Goal: Information Seeking & Learning: Learn about a topic

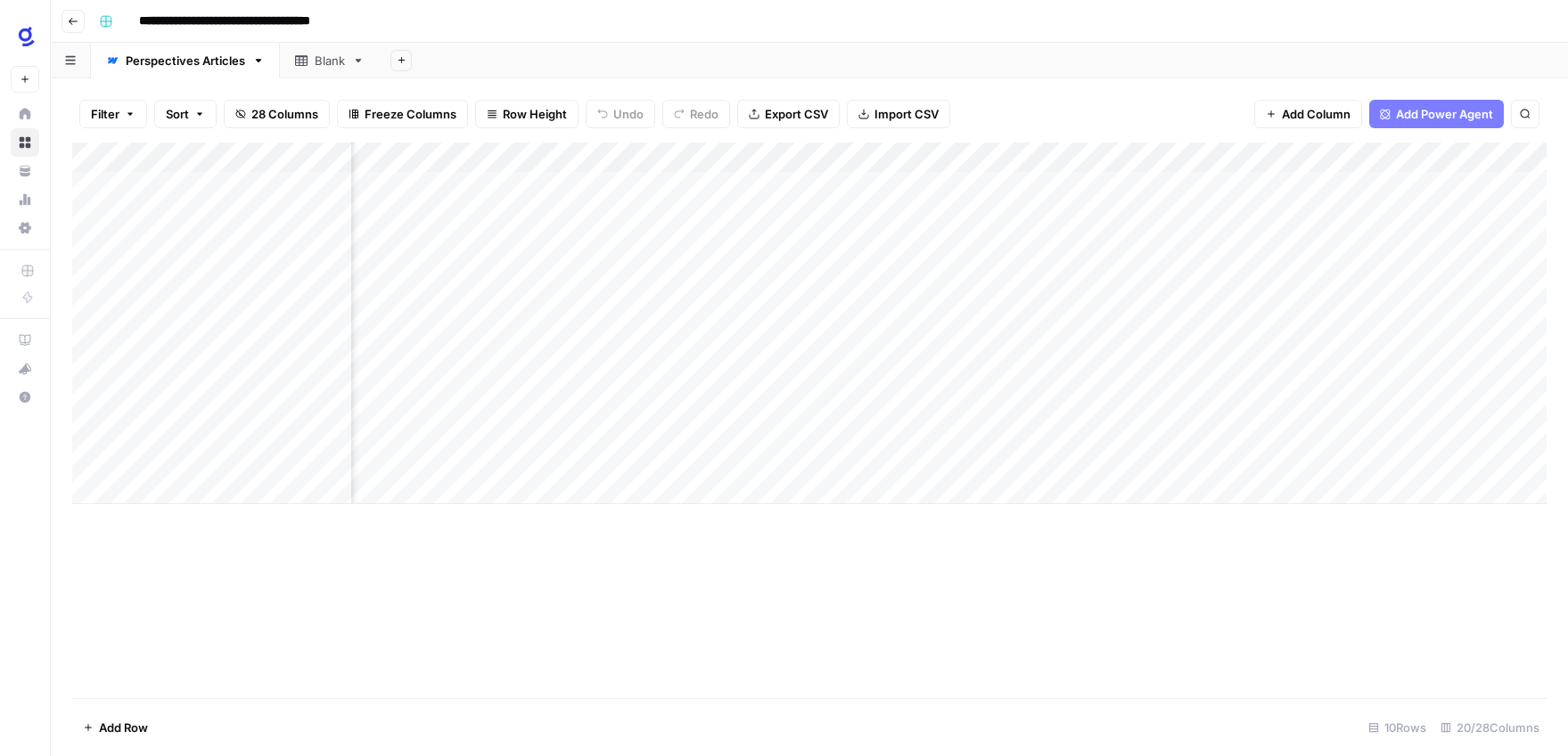
scroll to position [0, 2034]
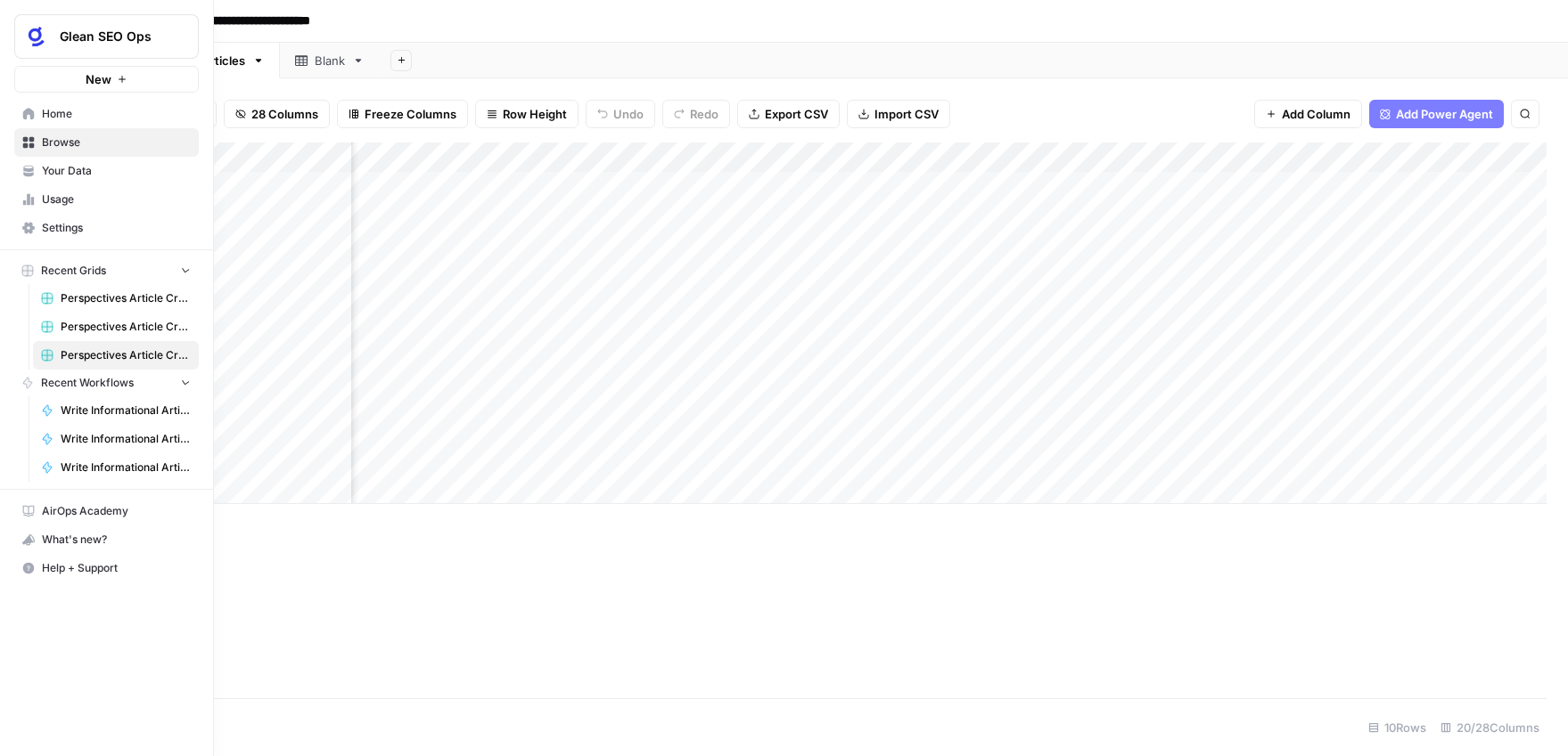
click at [22, 110] on icon at bounding box center [28, 114] width 12 height 12
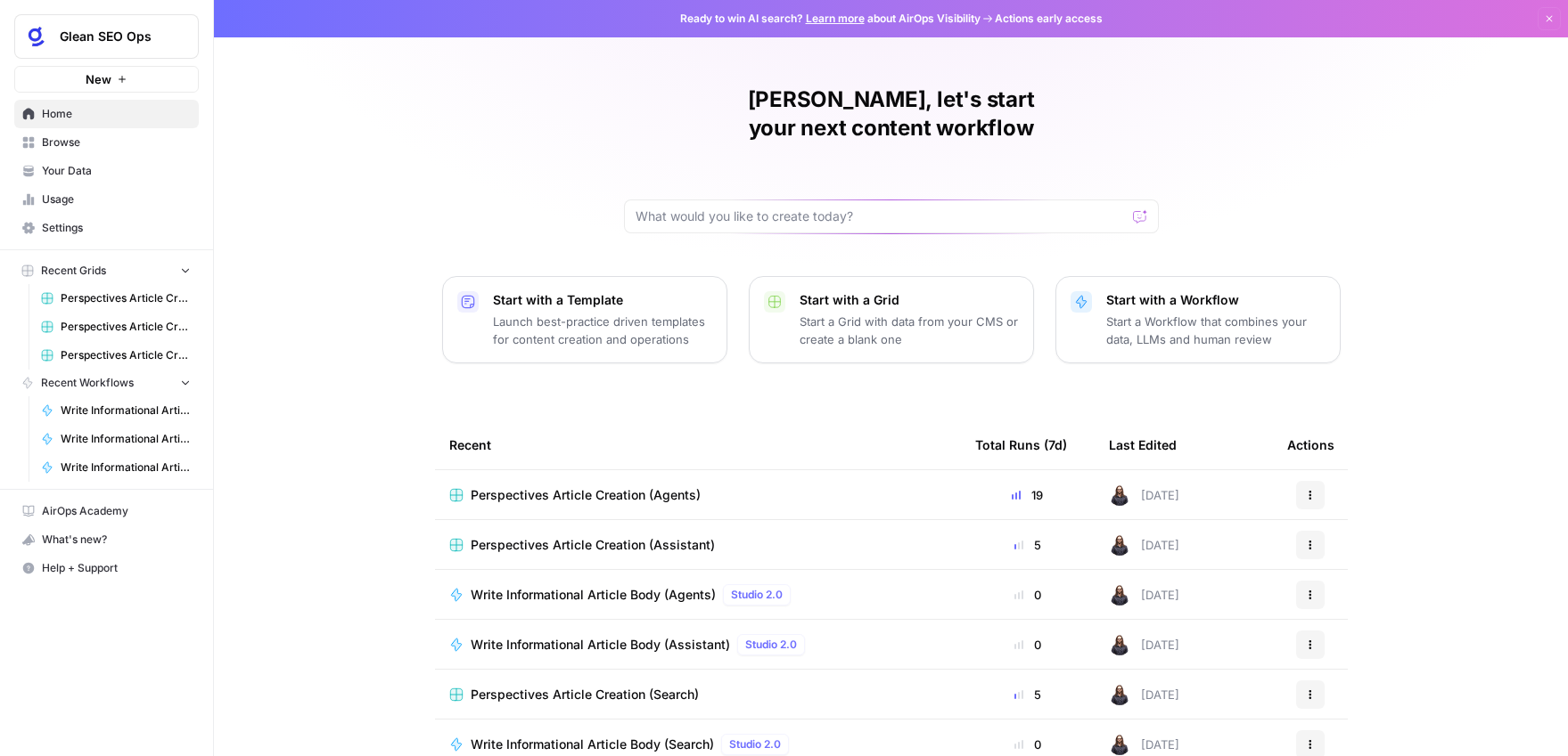
click at [83, 113] on span "Home" at bounding box center [117, 114] width 149 height 16
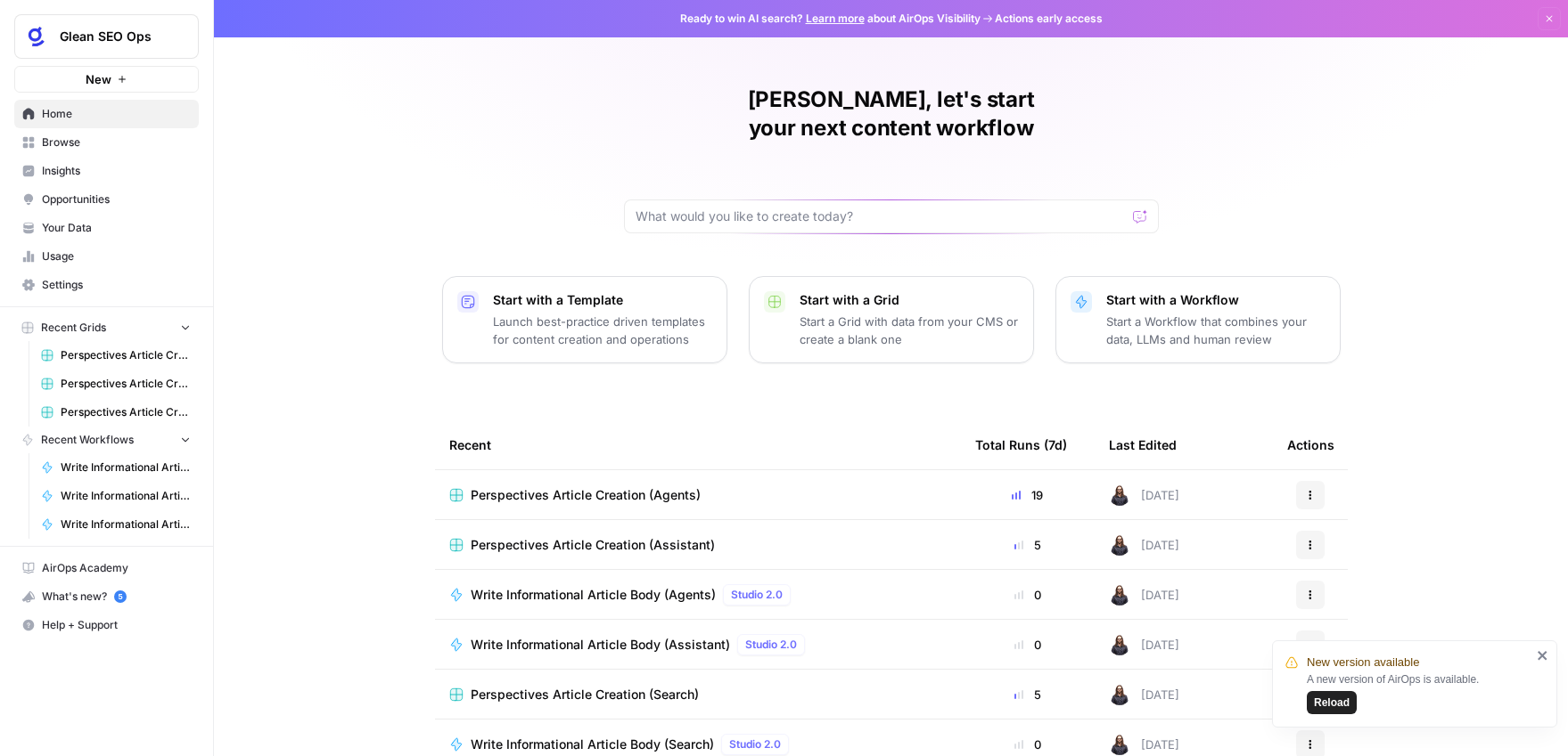
click at [96, 171] on span "Insights" at bounding box center [117, 171] width 149 height 16
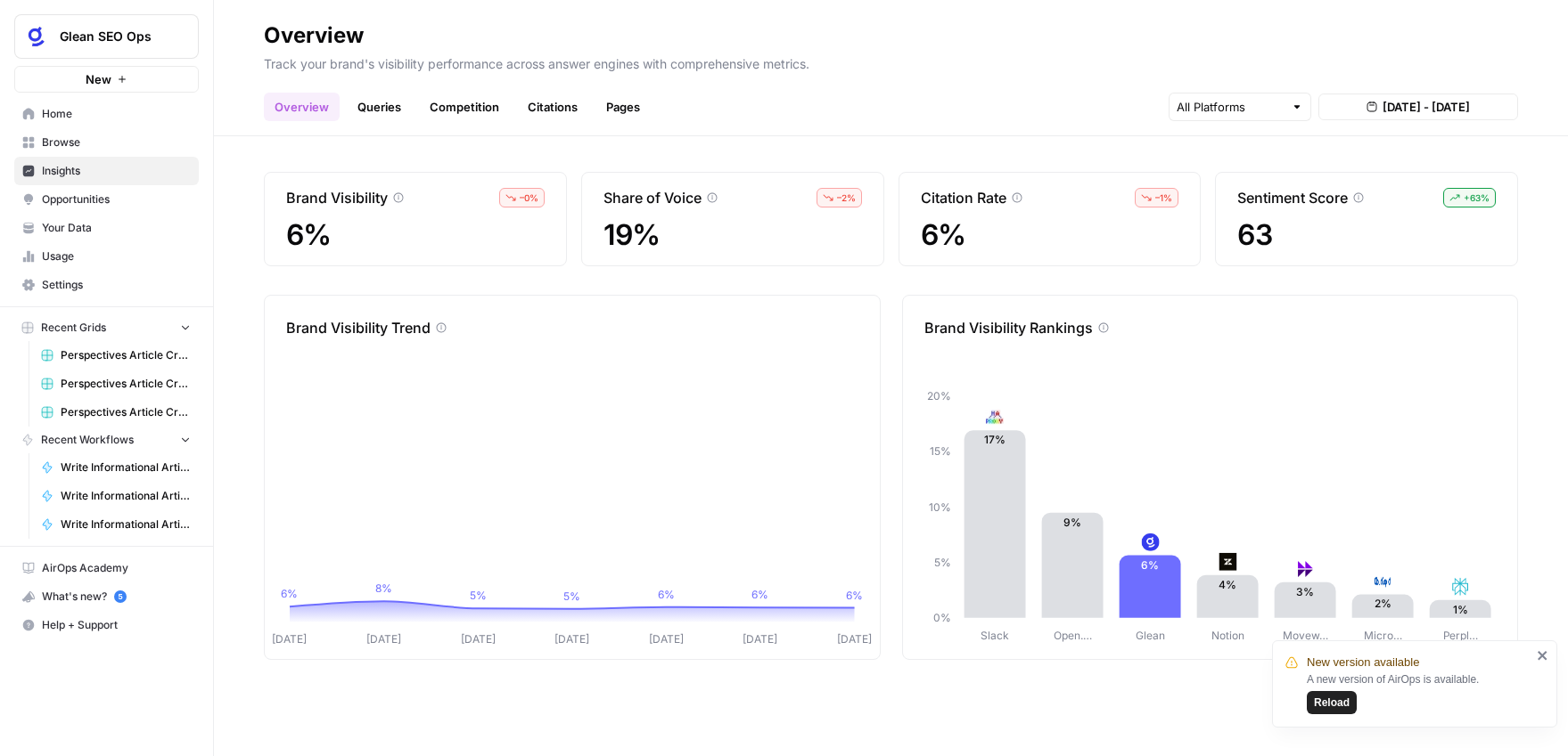
click at [543, 109] on link "Citations" at bounding box center [552, 106] width 71 height 29
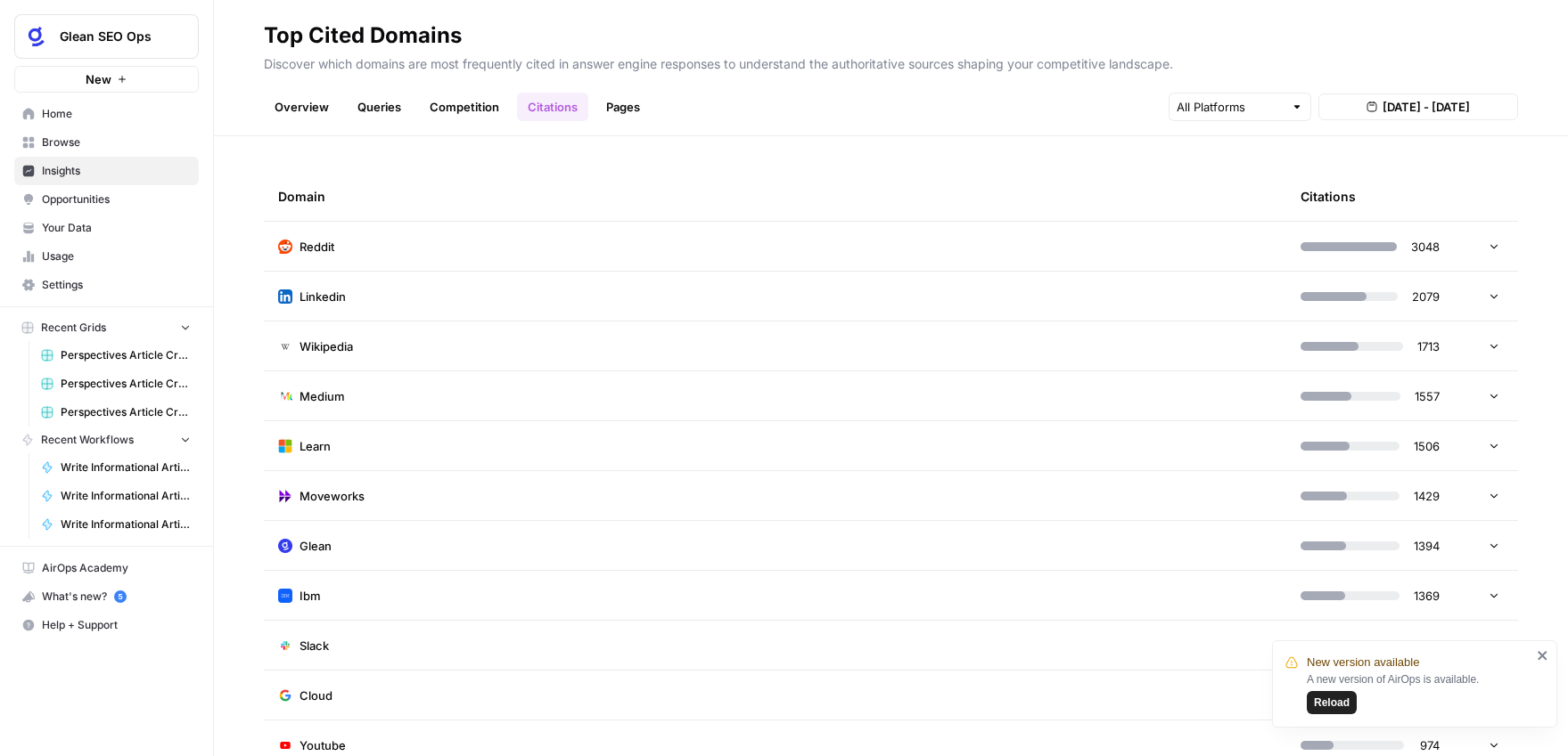
click at [611, 110] on link "Pages" at bounding box center [622, 106] width 55 height 29
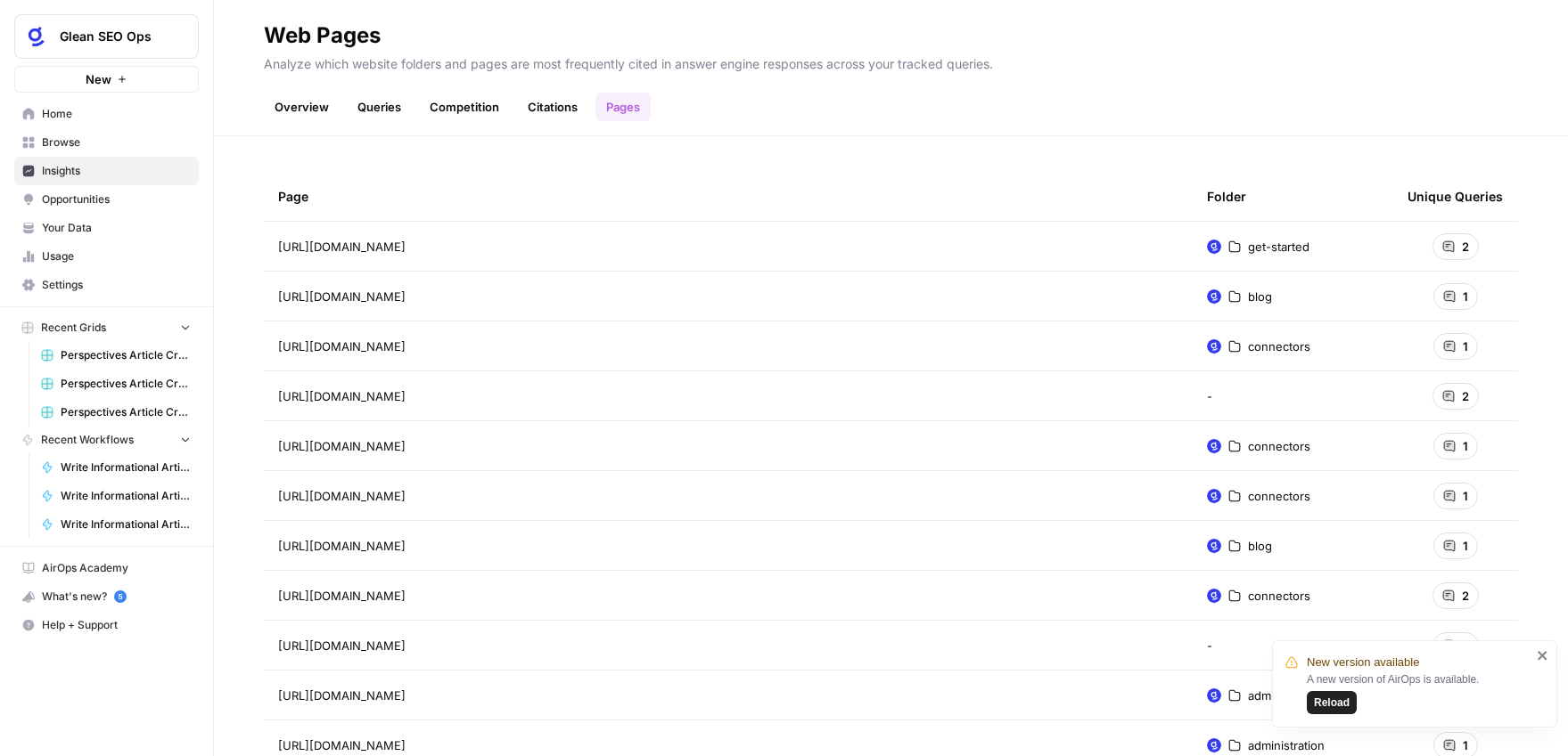
click at [1335, 697] on span "Reload" at bounding box center [1331, 702] width 35 height 16
click at [1239, 194] on div "Folder" at bounding box center [1227, 196] width 39 height 49
drag, startPoint x: 1253, startPoint y: 199, endPoint x: 1242, endPoint y: 200, distance: 11.0
click at [1253, 199] on th "Folder" at bounding box center [1292, 196] width 201 height 49
drag, startPoint x: 1228, startPoint y: 199, endPoint x: 1283, endPoint y: 363, distance: 173.0
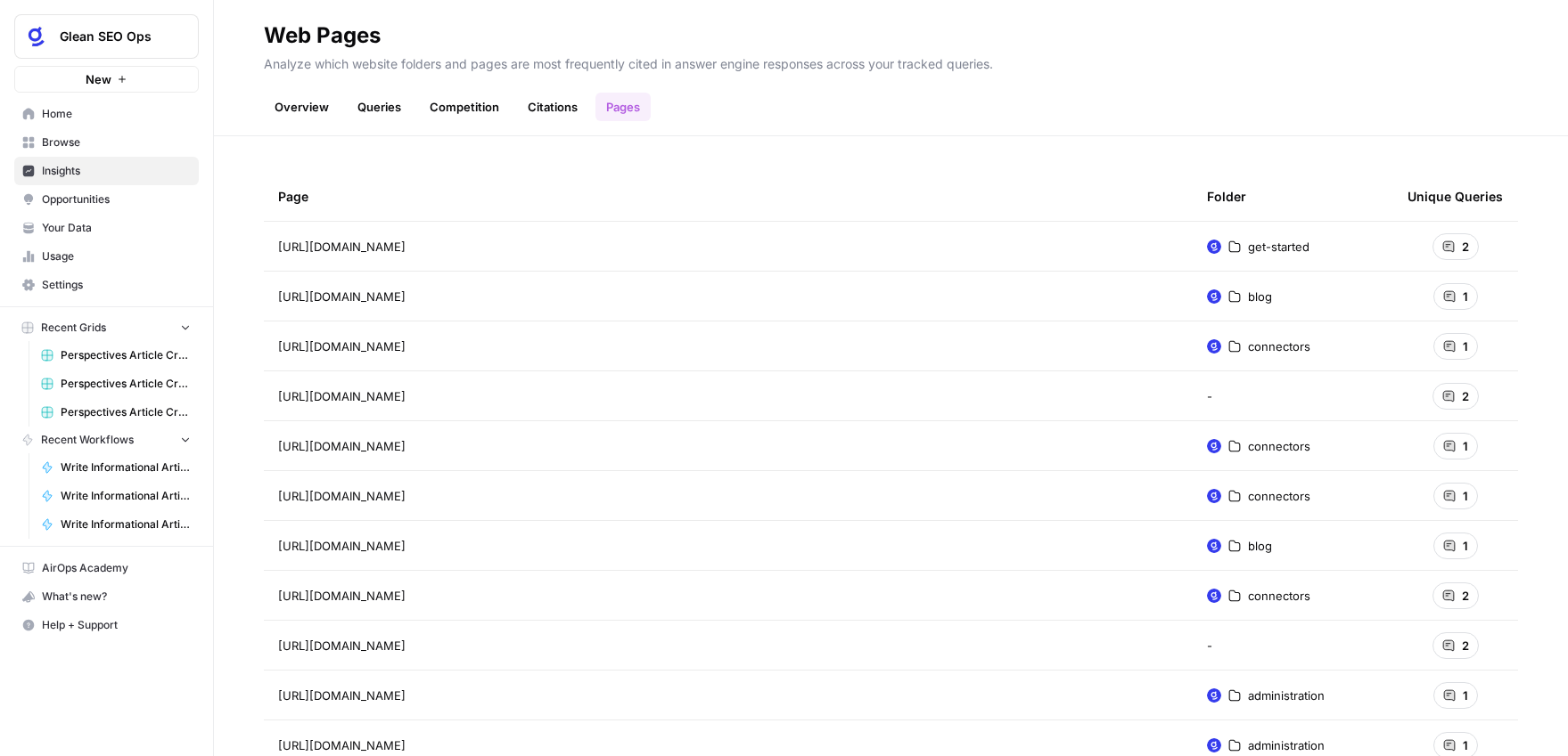
click at [1228, 199] on div "Folder" at bounding box center [1227, 196] width 39 height 49
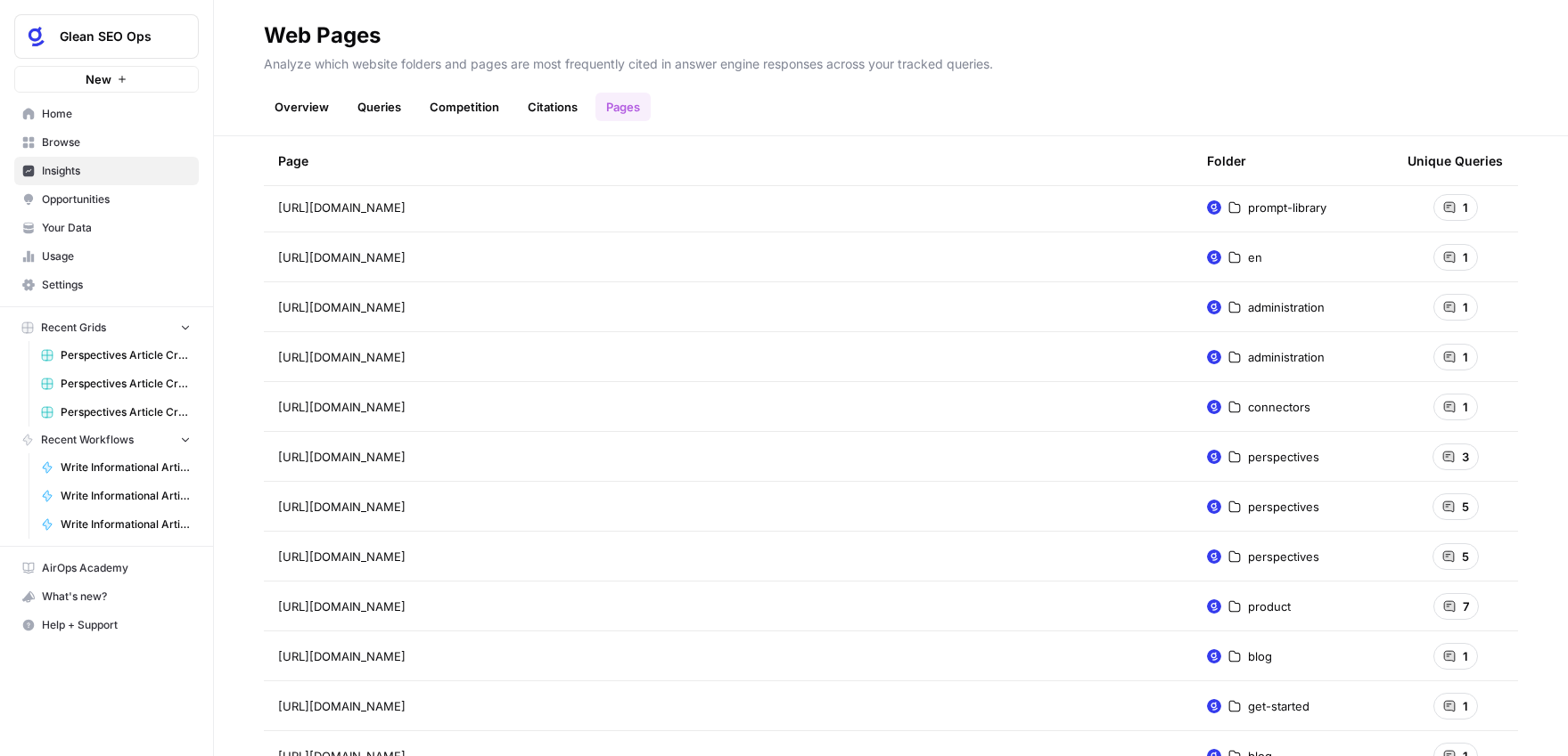
scroll to position [690, 0]
click at [1453, 453] on icon at bounding box center [1448, 454] width 12 height 12
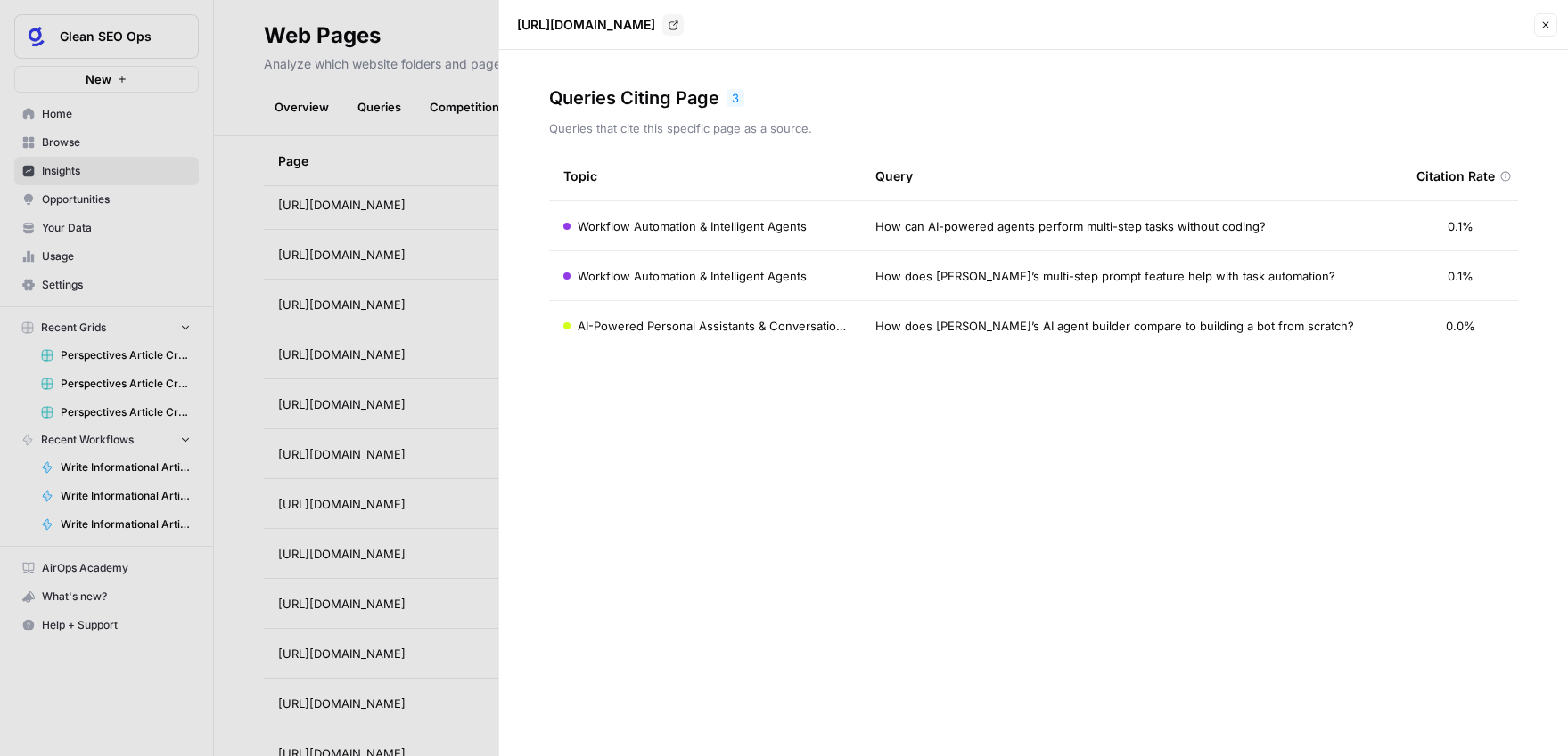
click at [465, 152] on div at bounding box center [784, 378] width 1568 height 756
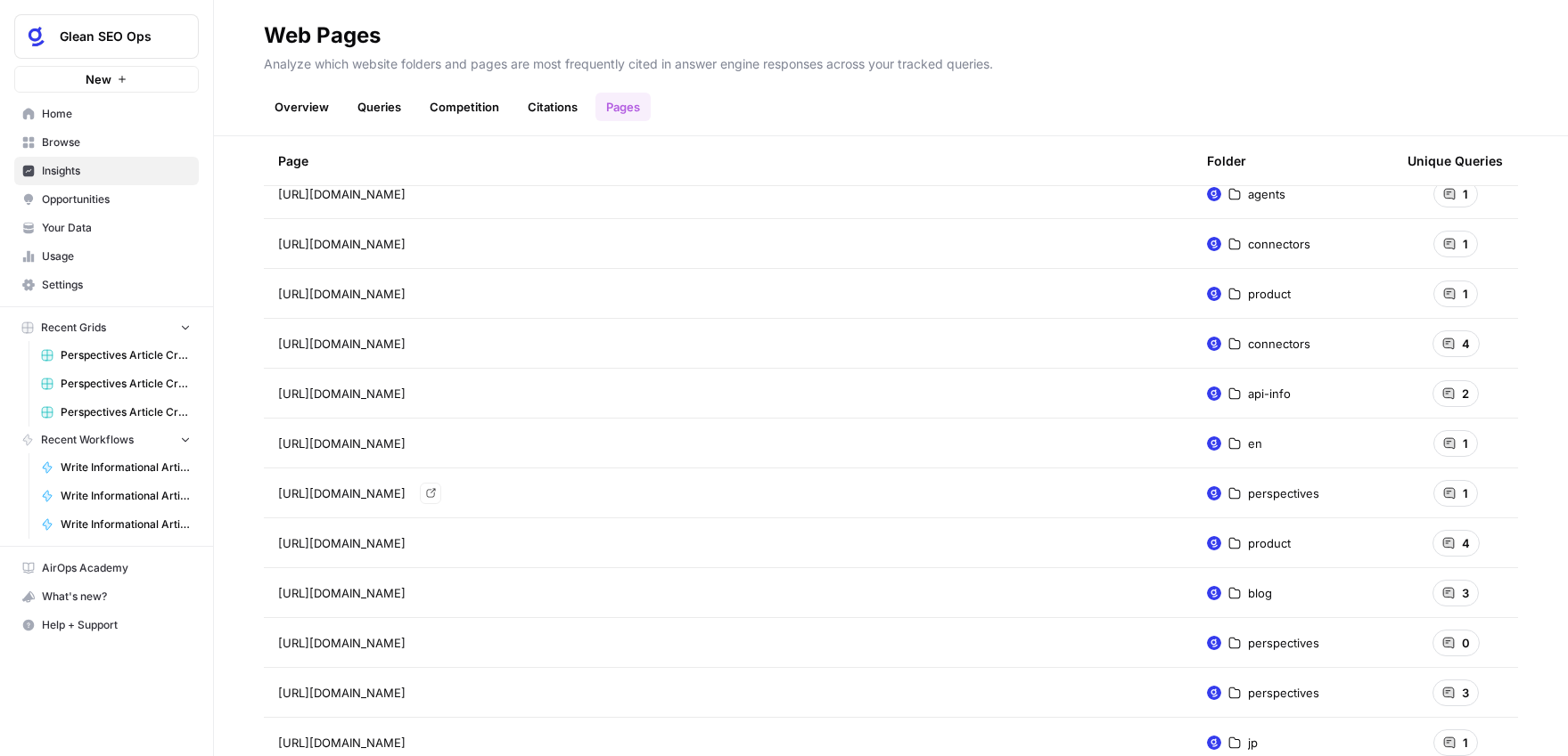
scroll to position [1600, 0]
click at [1472, 489] on div "1" at bounding box center [1455, 492] width 45 height 27
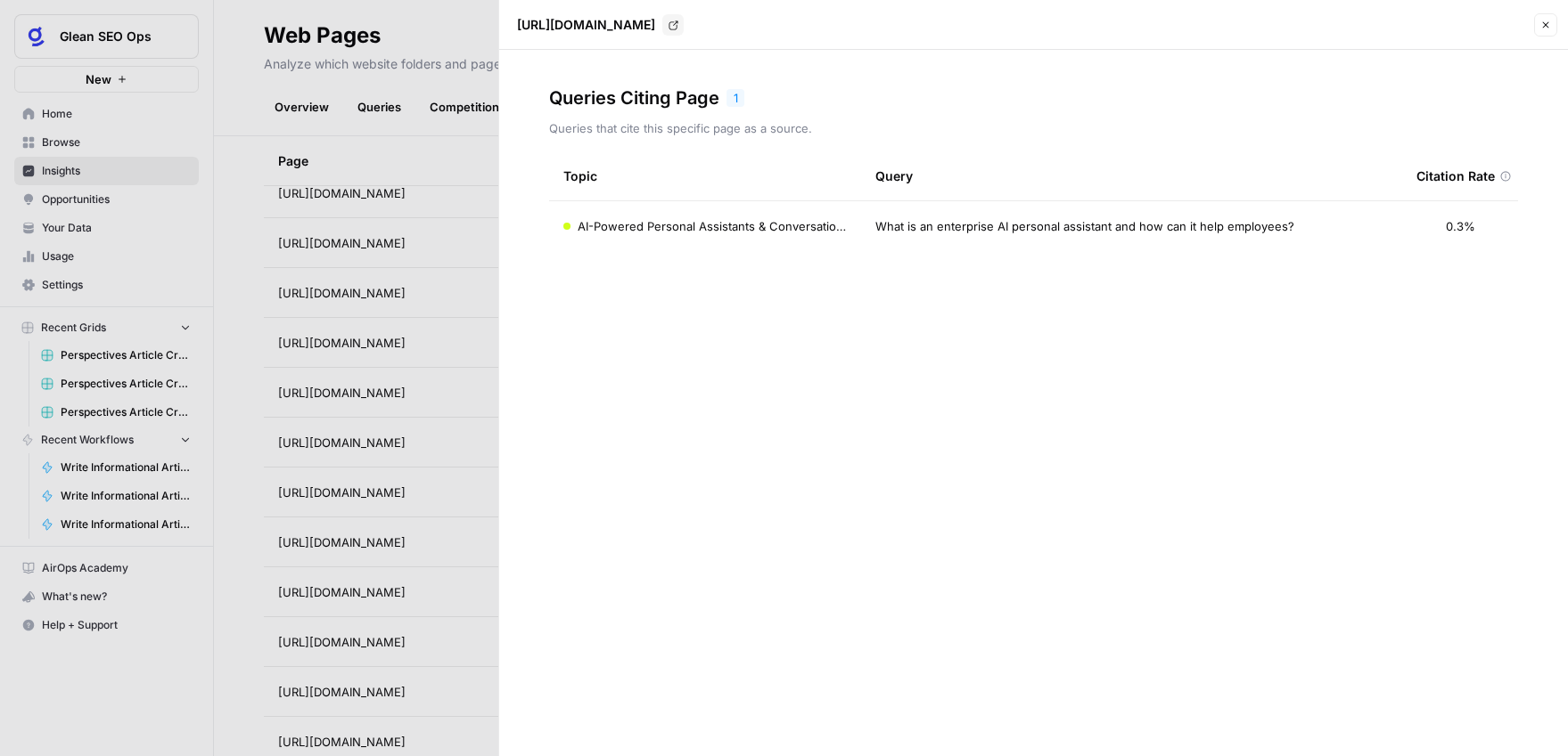
click at [446, 549] on div at bounding box center [784, 378] width 1568 height 756
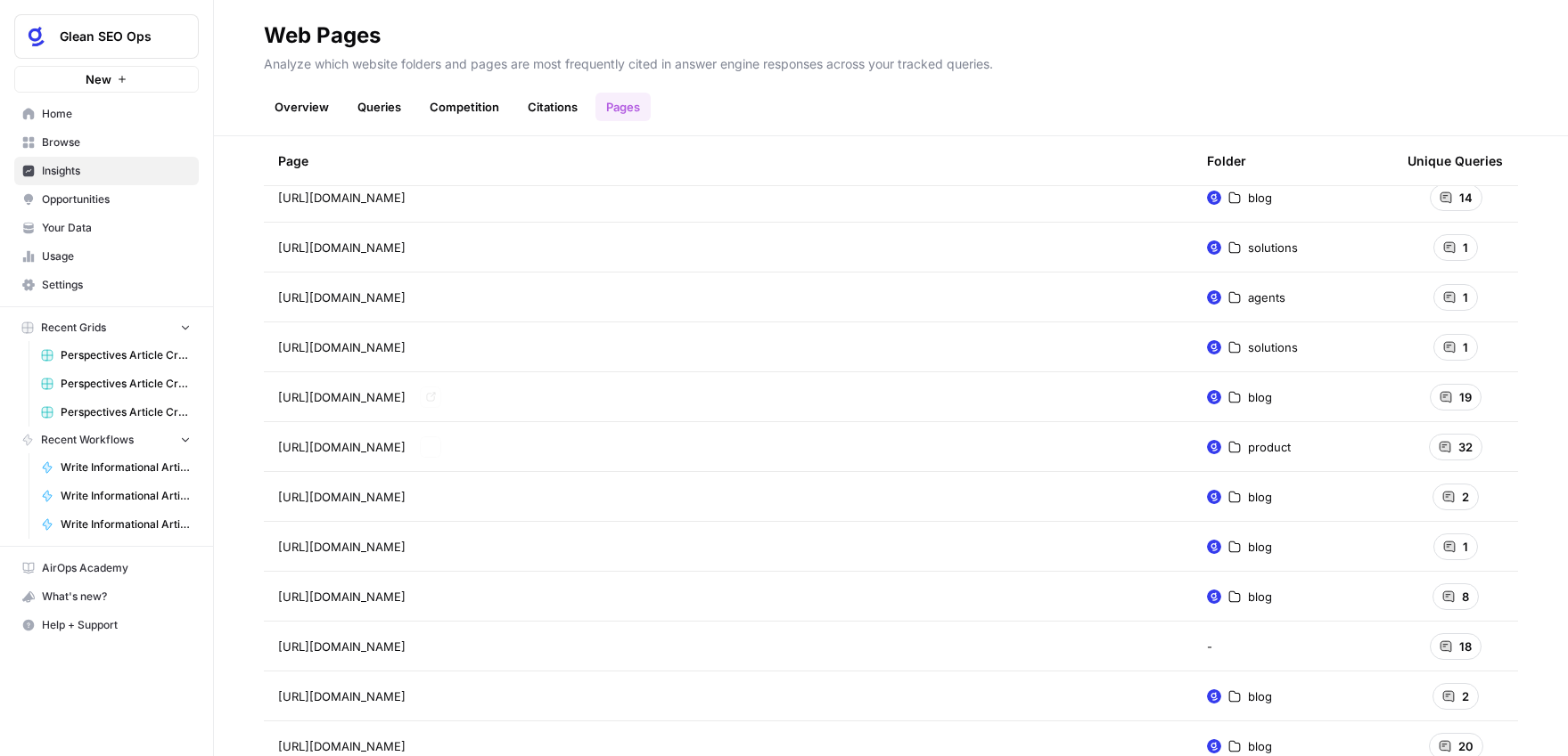
scroll to position [4652, 0]
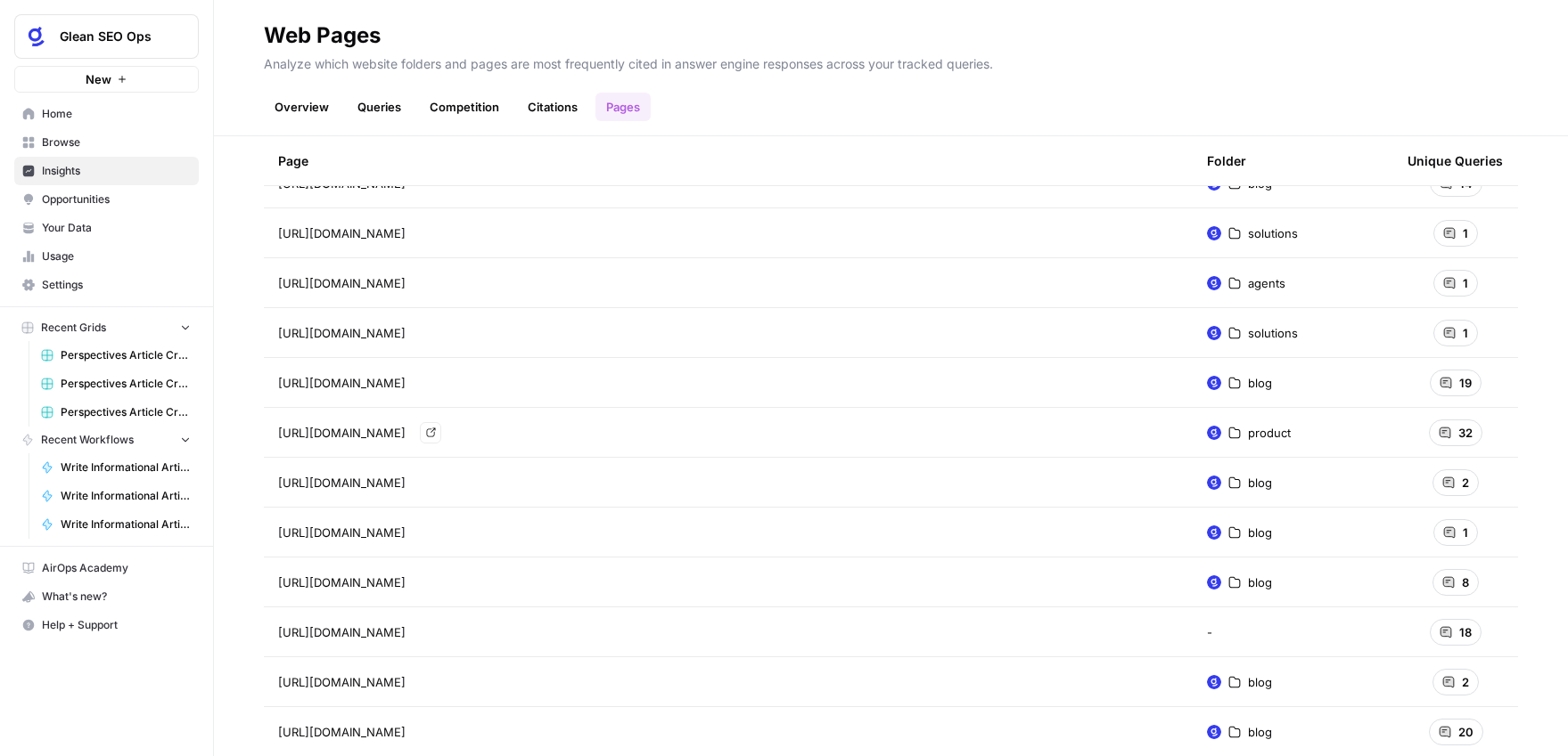
click at [989, 429] on div "https://www.glean.com/product/overview Go to page" at bounding box center [728, 433] width 900 height 21
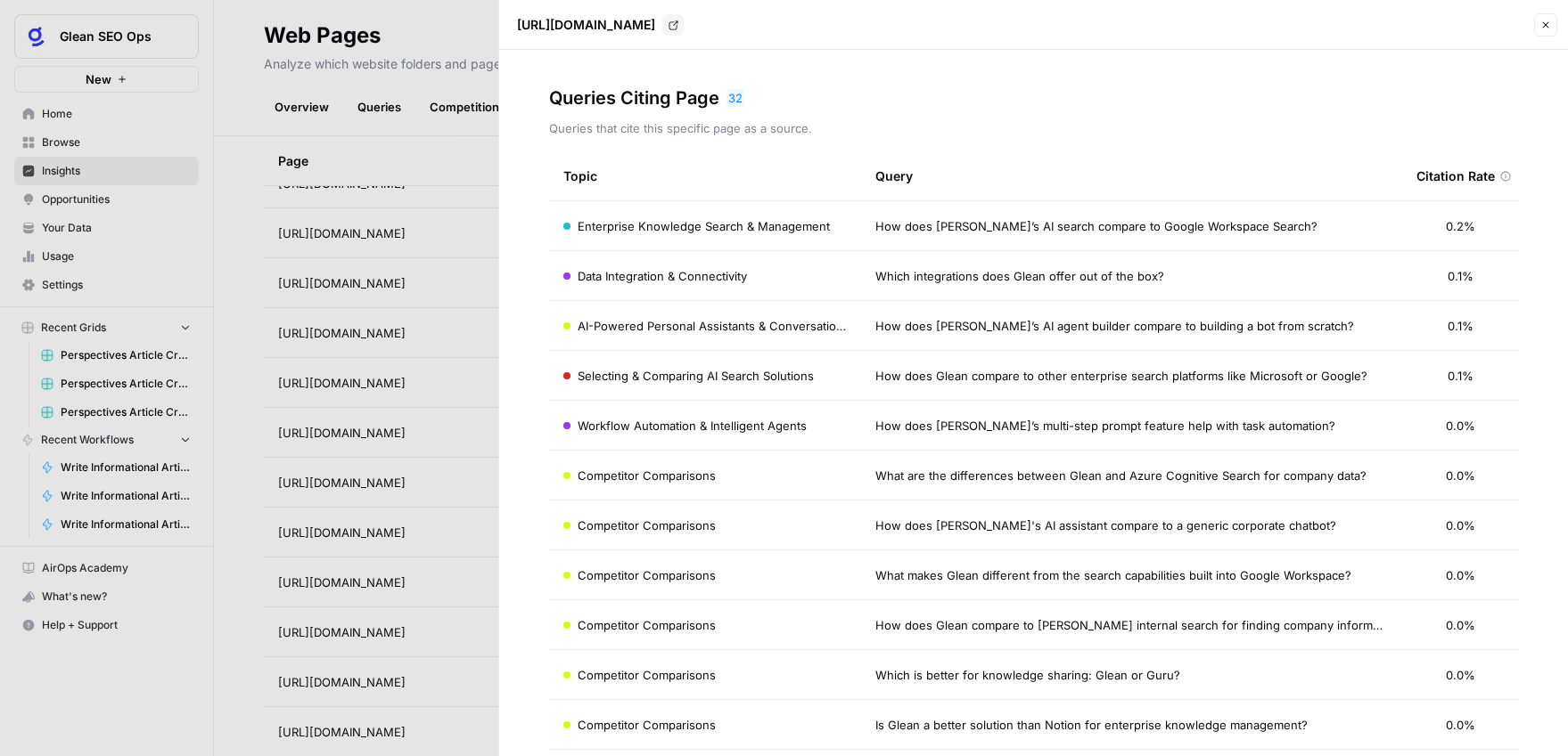
click at [479, 170] on div at bounding box center [784, 378] width 1568 height 756
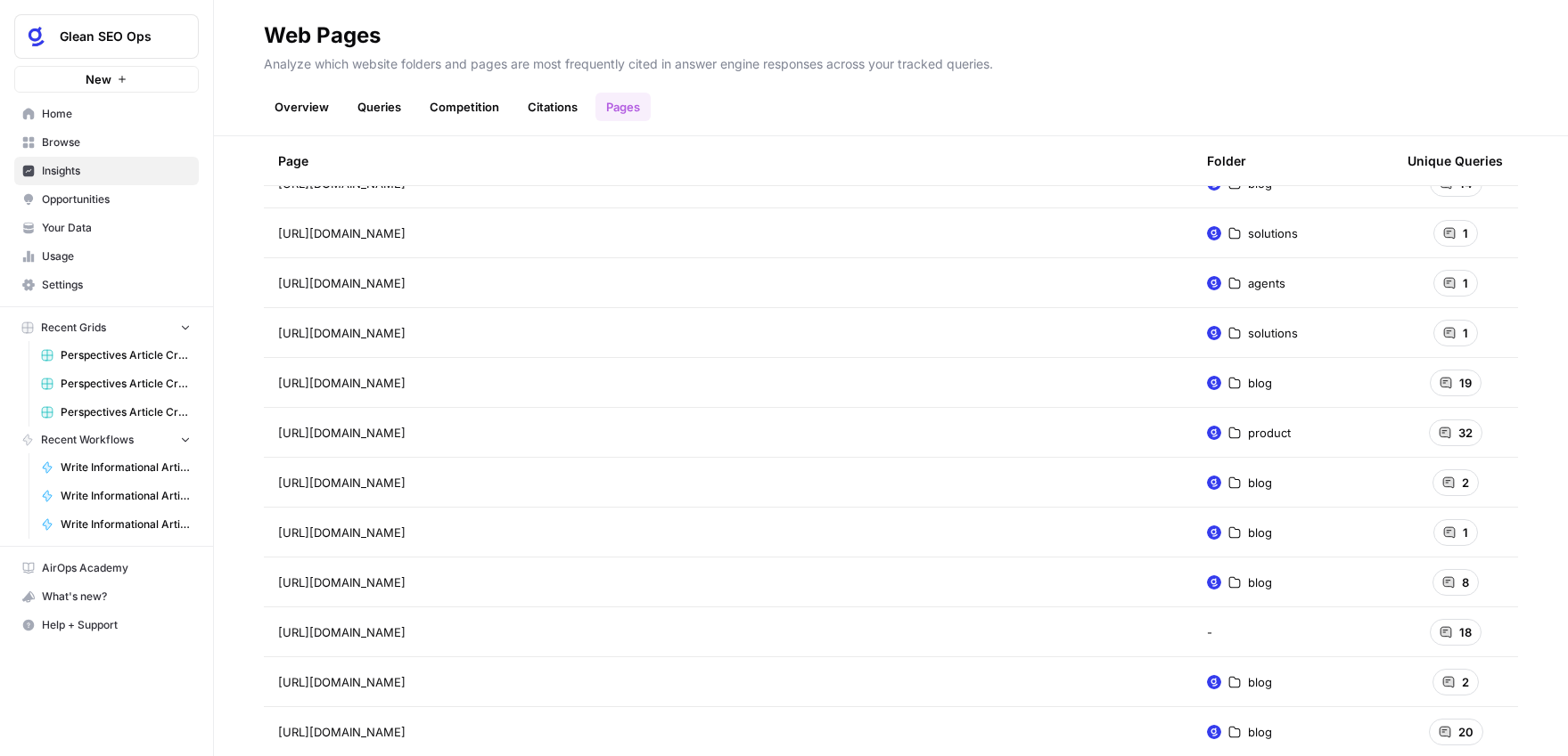
click at [90, 196] on span "Opportunities" at bounding box center [117, 199] width 149 height 16
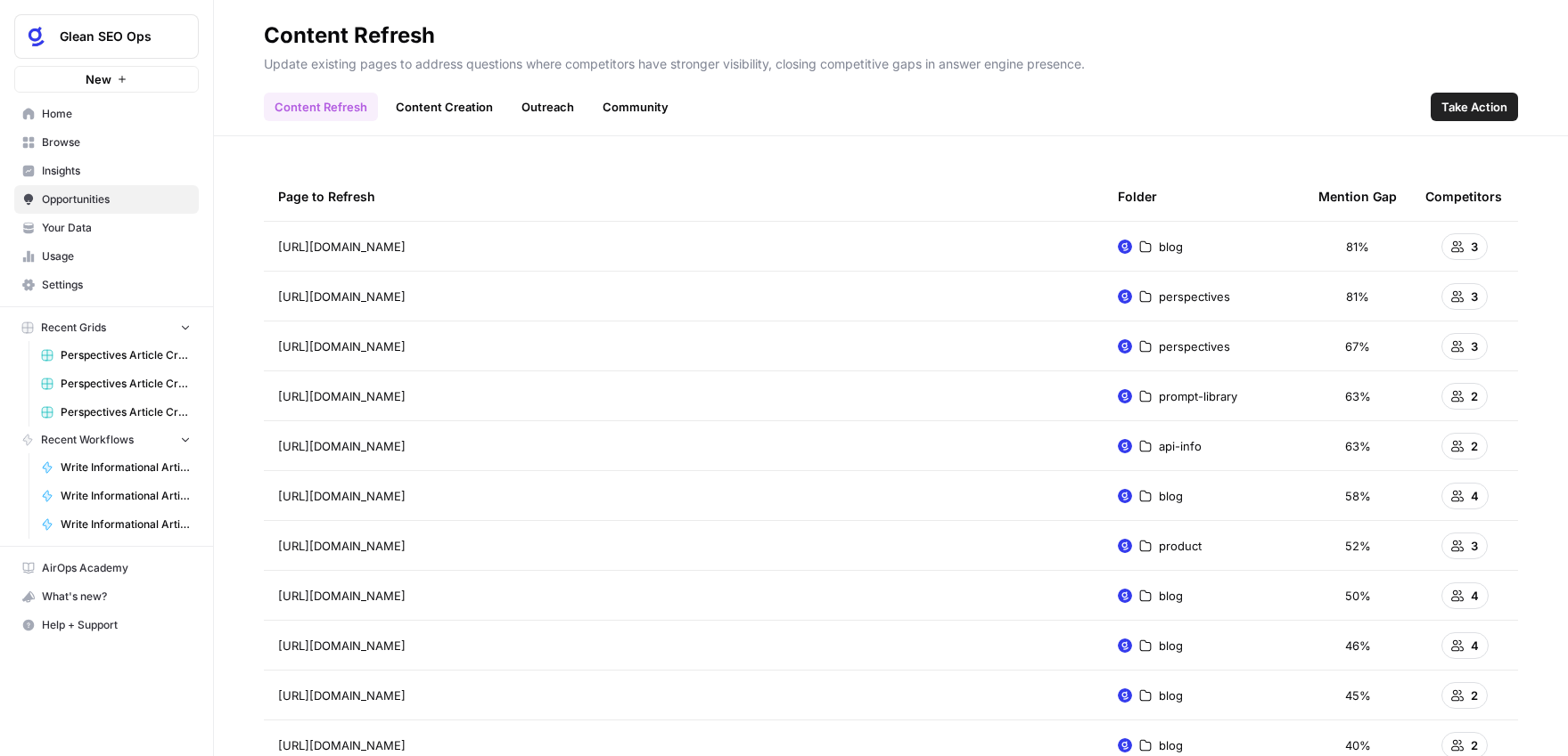
click at [1354, 255] on td "81%" at bounding box center [1357, 246] width 107 height 49
click at [1358, 194] on div "Mention Gap" at bounding box center [1357, 196] width 78 height 49
click at [478, 107] on link "Content Creation" at bounding box center [444, 106] width 118 height 29
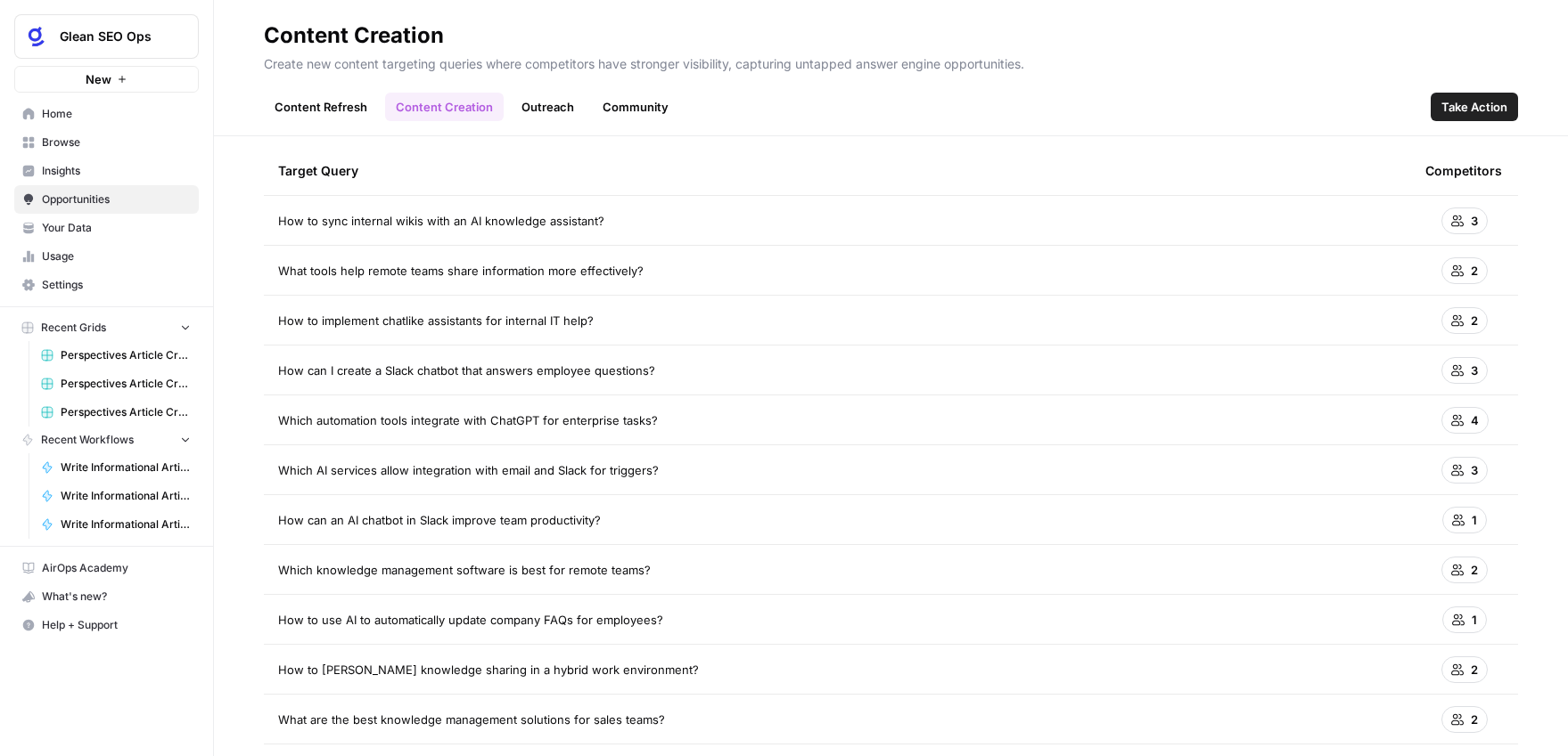
scroll to position [32, 0]
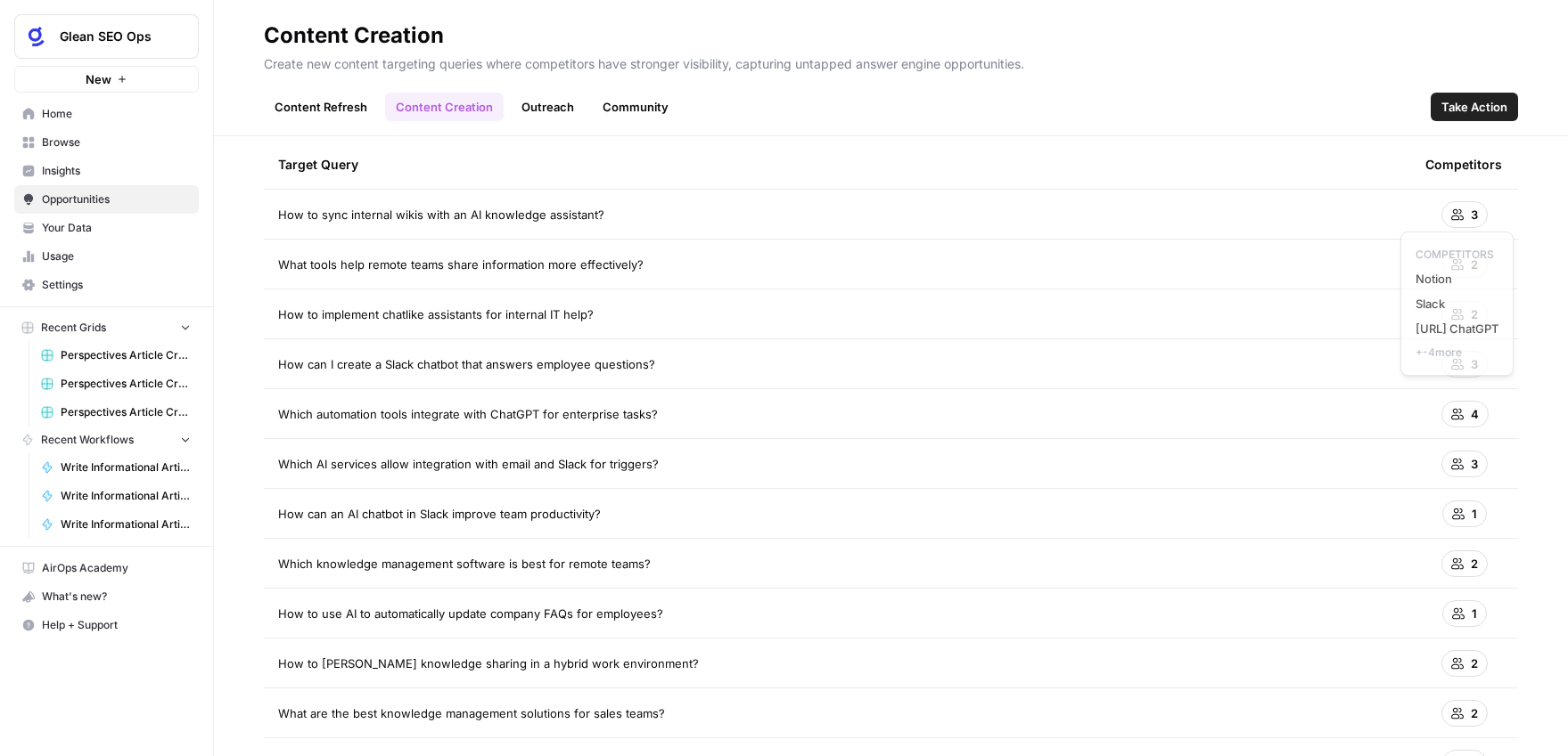
click at [1455, 212] on icon at bounding box center [1456, 214] width 12 height 12
click at [1455, 218] on icon at bounding box center [1456, 214] width 12 height 12
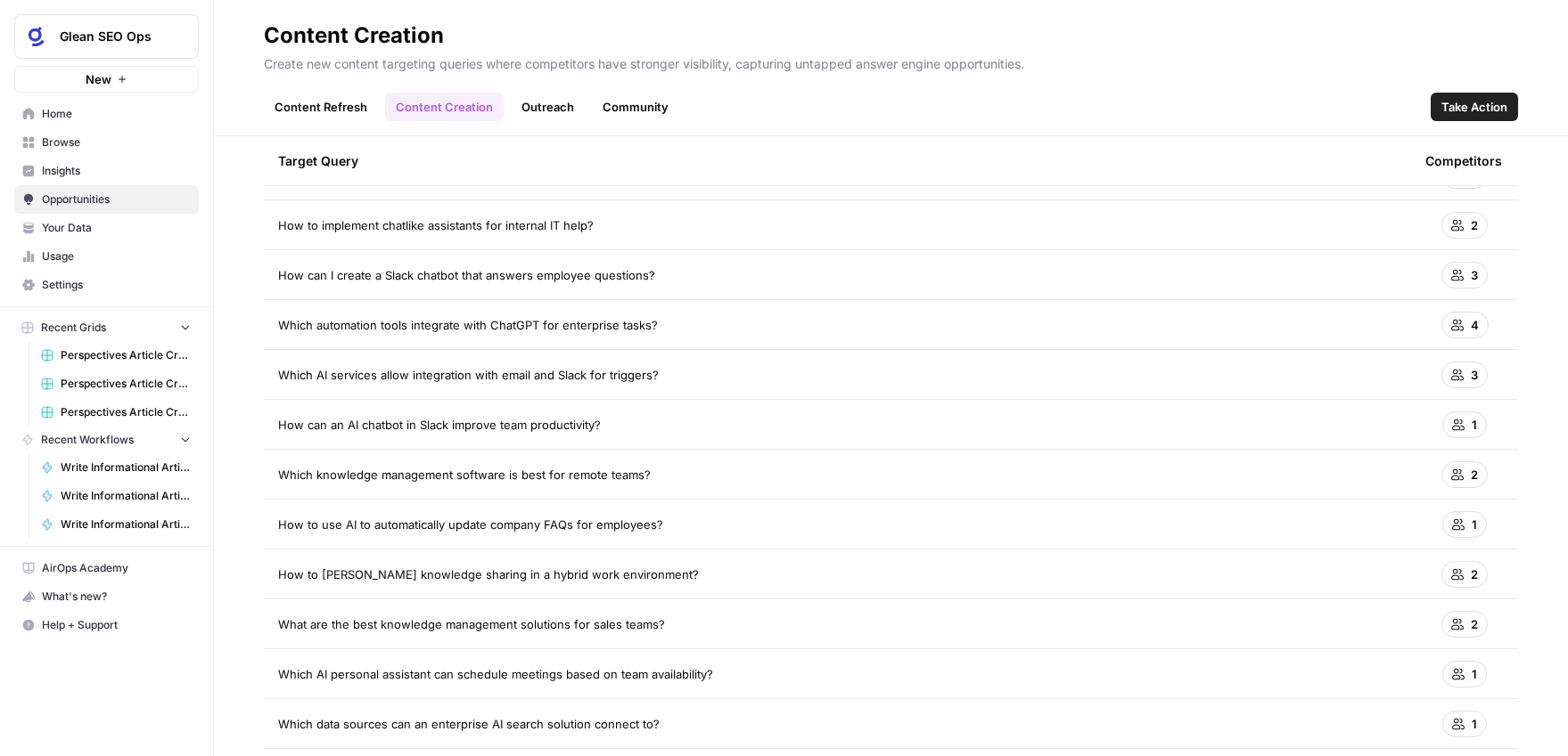
scroll to position [0, 0]
